Goal: Task Accomplishment & Management: Manage account settings

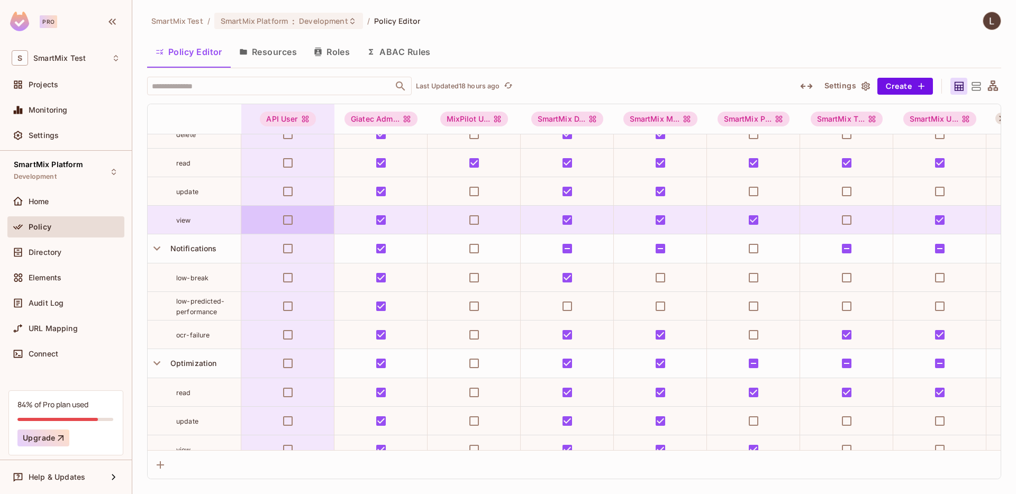
scroll to position [1329, 0]
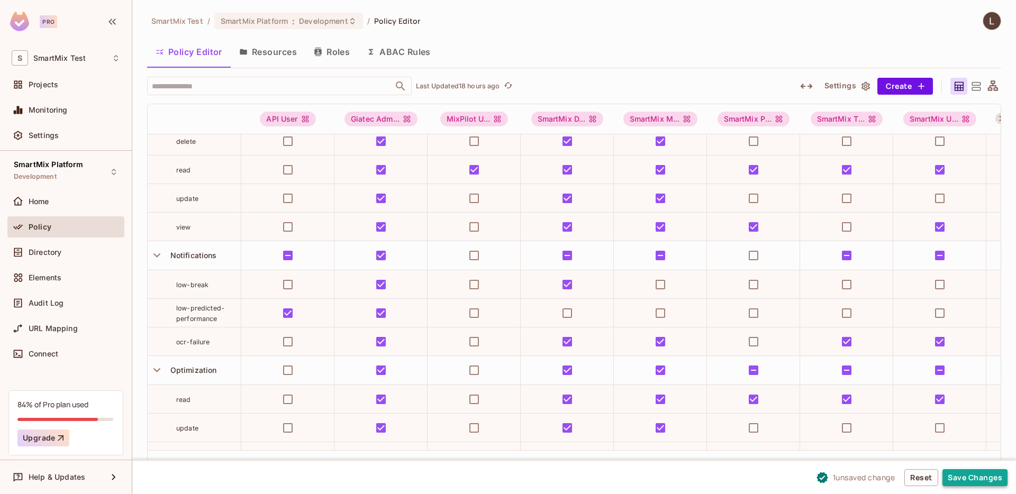
click at [975, 481] on button "Save Changes" at bounding box center [975, 478] width 65 height 17
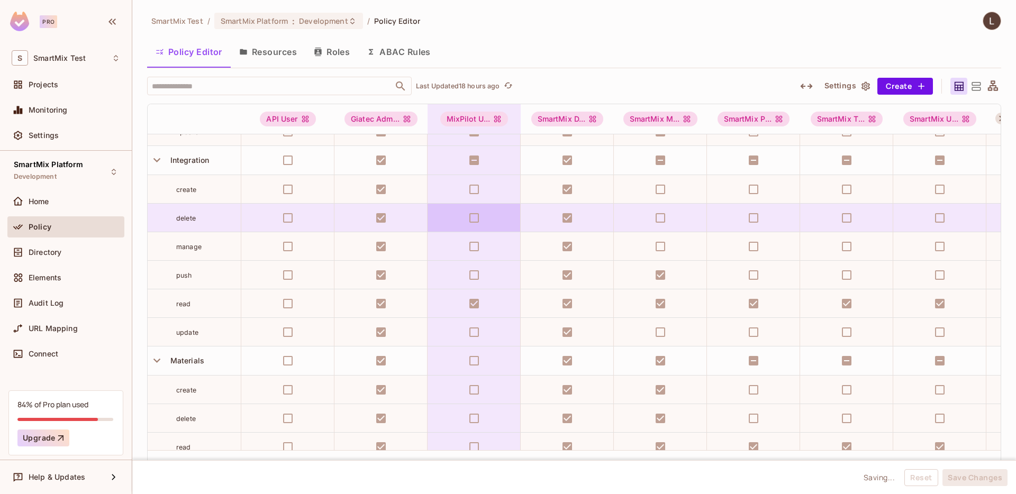
scroll to position [590, 0]
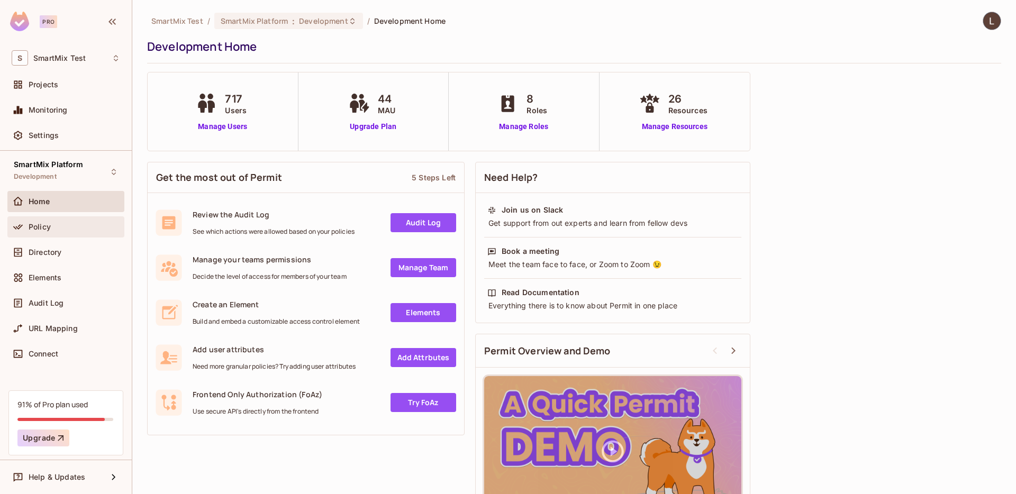
click at [15, 231] on icon at bounding box center [18, 227] width 11 height 11
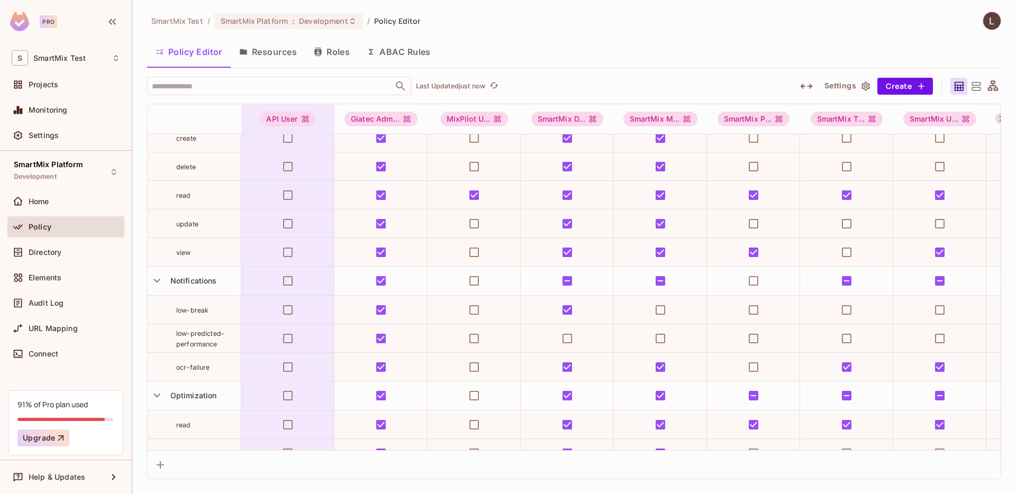
scroll to position [1362, 0]
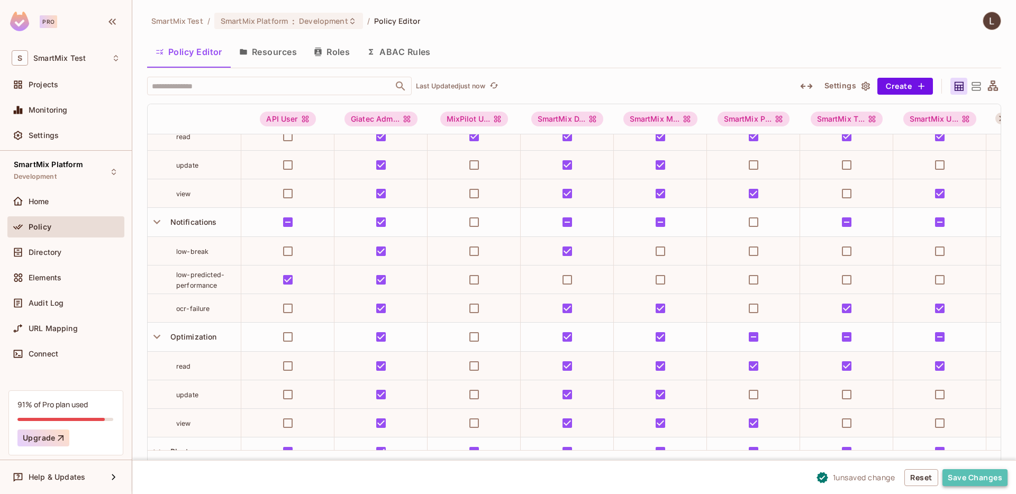
click at [972, 477] on button "Save Changes" at bounding box center [975, 478] width 65 height 17
